Goal: Understand process/instructions: Learn how to perform a task or action

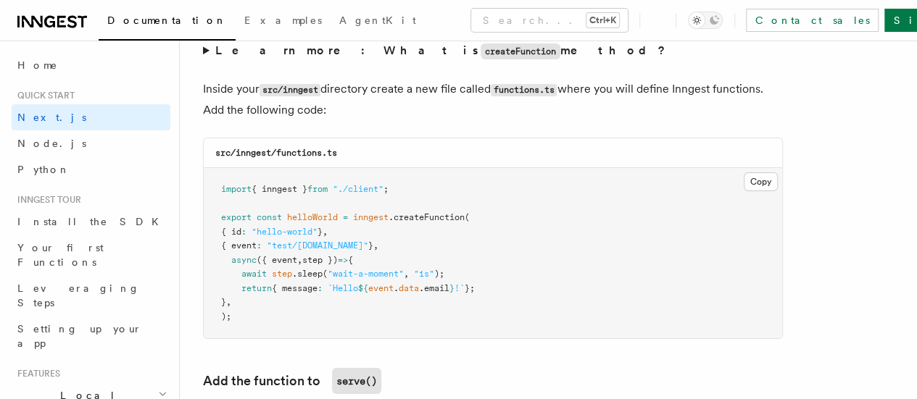
click at [570, 170] on pre "import { inngest } from "./client" ; export const helloWorld = inngest .createF…" at bounding box center [493, 253] width 578 height 170
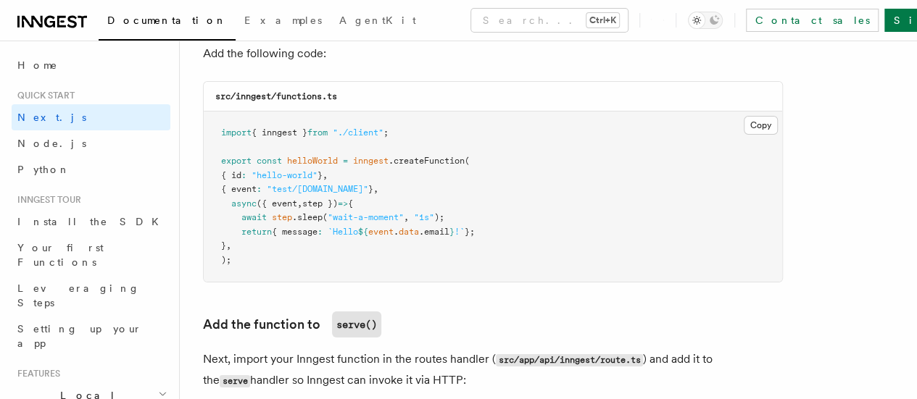
scroll to position [2609, 0]
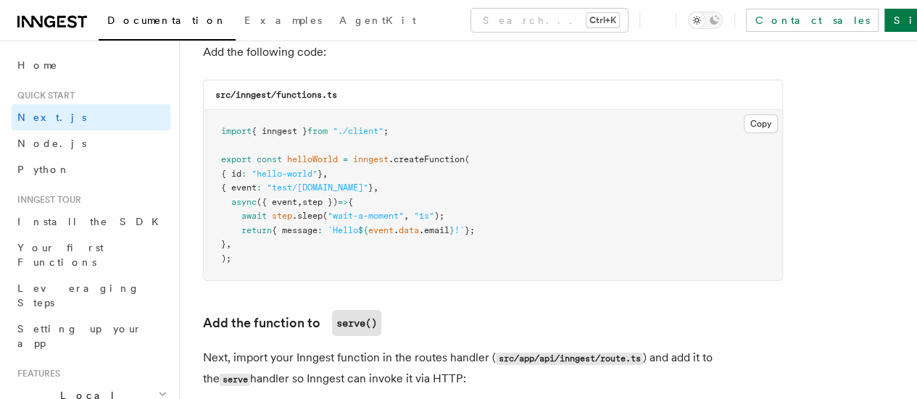
click at [607, 183] on pre "import { inngest } from "./client" ; export const helloWorld = inngest .createF…" at bounding box center [493, 195] width 578 height 170
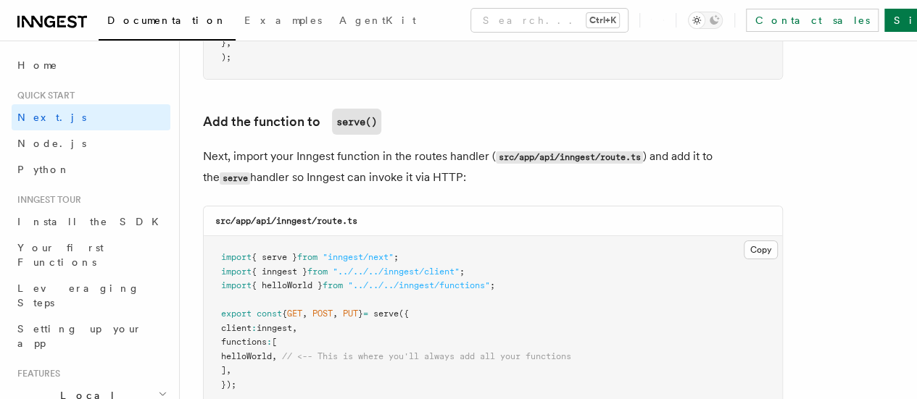
scroll to position [2928, 0]
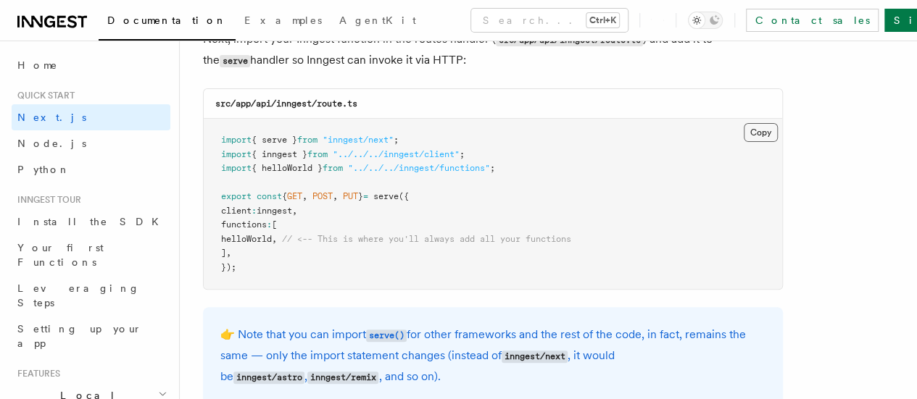
click at [744, 123] on button "Copy Copied" at bounding box center [761, 132] width 34 height 19
click at [631, 89] on div "src/app/api/inngest/route.ts" at bounding box center [493, 104] width 578 height 30
click at [64, 25] on icon at bounding box center [52, 21] width 70 height 17
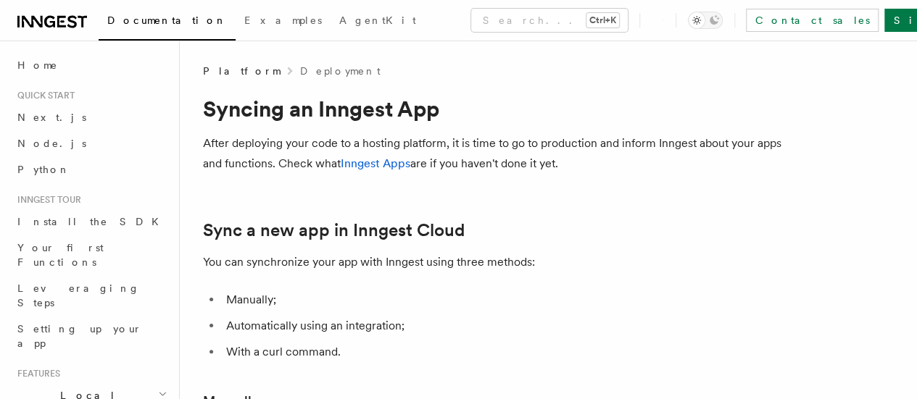
click at [553, 159] on p "After deploying your code to a hosting platform, it is time to go to production…" at bounding box center [493, 153] width 580 height 41
click at [67, 18] on icon at bounding box center [52, 21] width 70 height 17
